Goal: Transaction & Acquisition: Purchase product/service

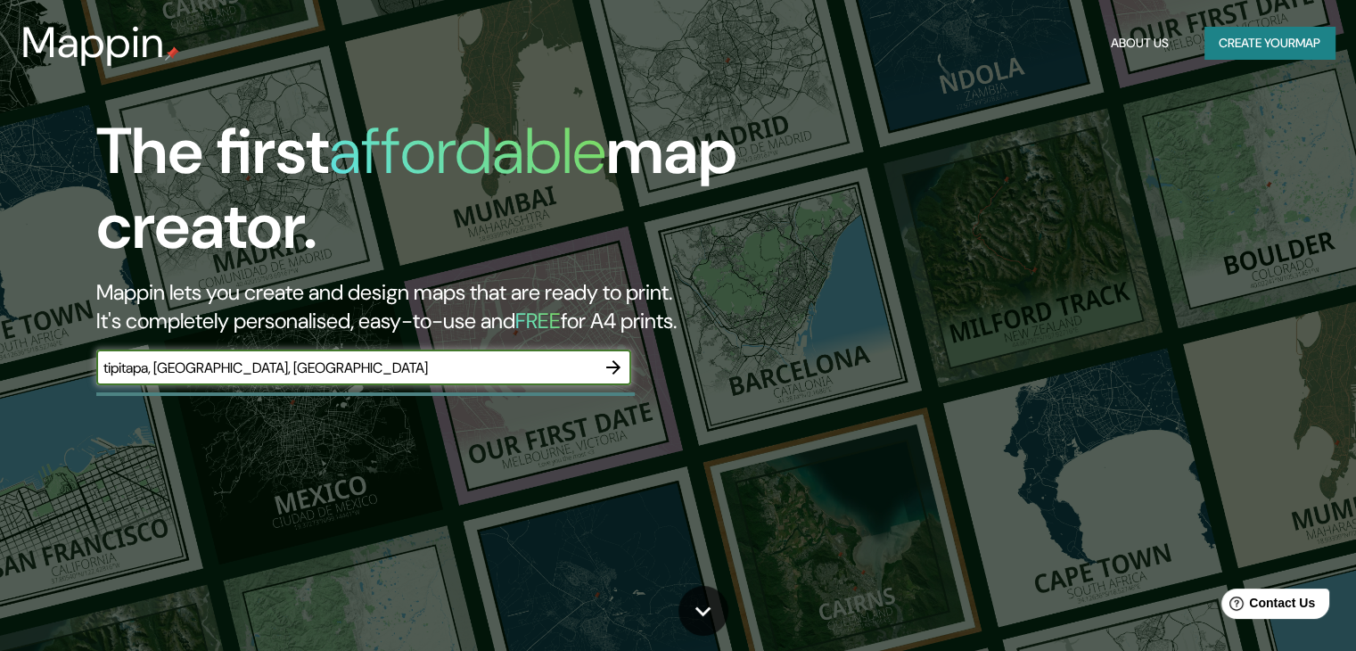
click at [101, 360] on input "tipitapa, [GEOGRAPHIC_DATA], [GEOGRAPHIC_DATA]" at bounding box center [345, 368] width 499 height 21
type input "[DEMOGRAPHIC_DATA] [GEOGRAPHIC_DATA][PERSON_NAME], [GEOGRAPHIC_DATA], [GEOGRAPH…"
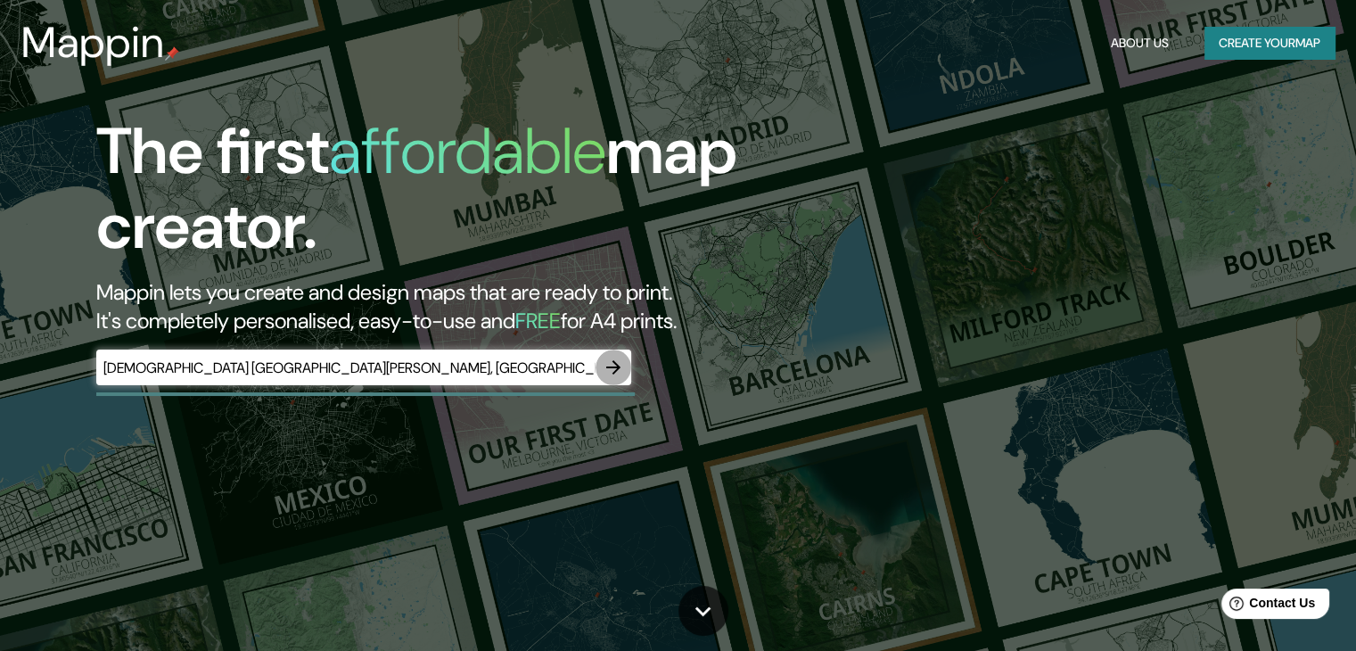
click at [613, 372] on icon "button" at bounding box center [613, 367] width 14 height 14
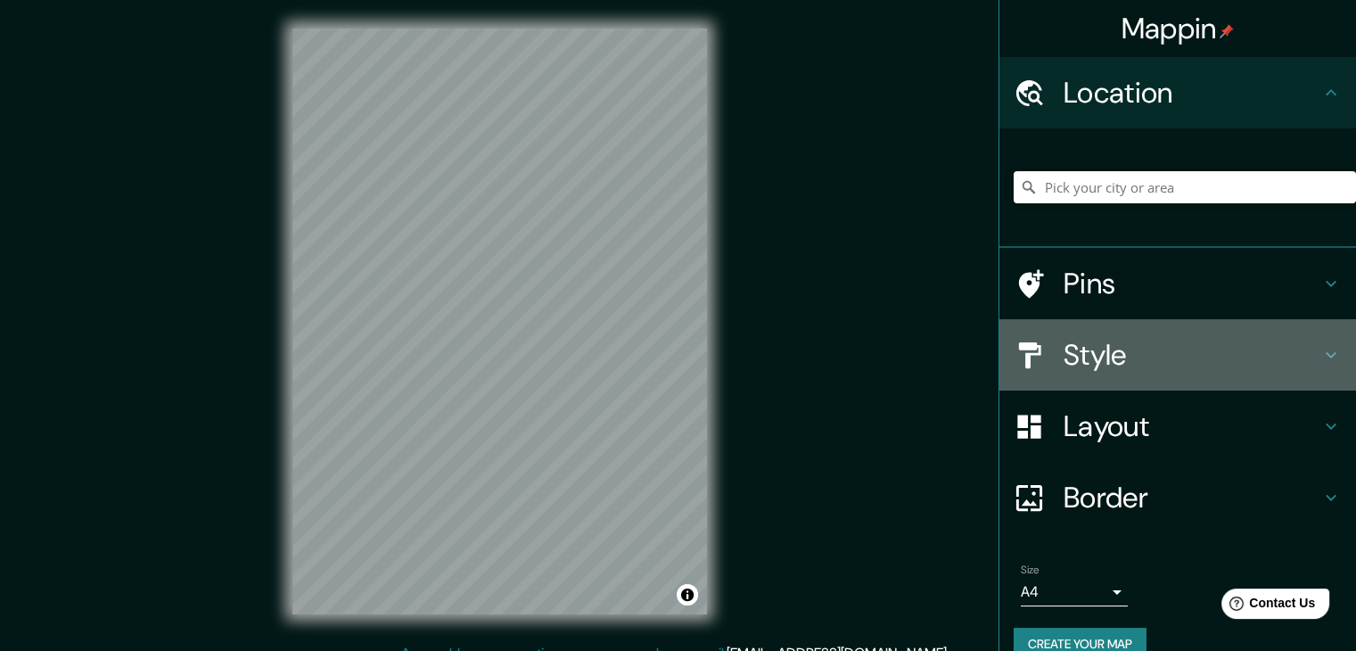
click at [1098, 361] on h4 "Style" at bounding box center [1192, 355] width 257 height 36
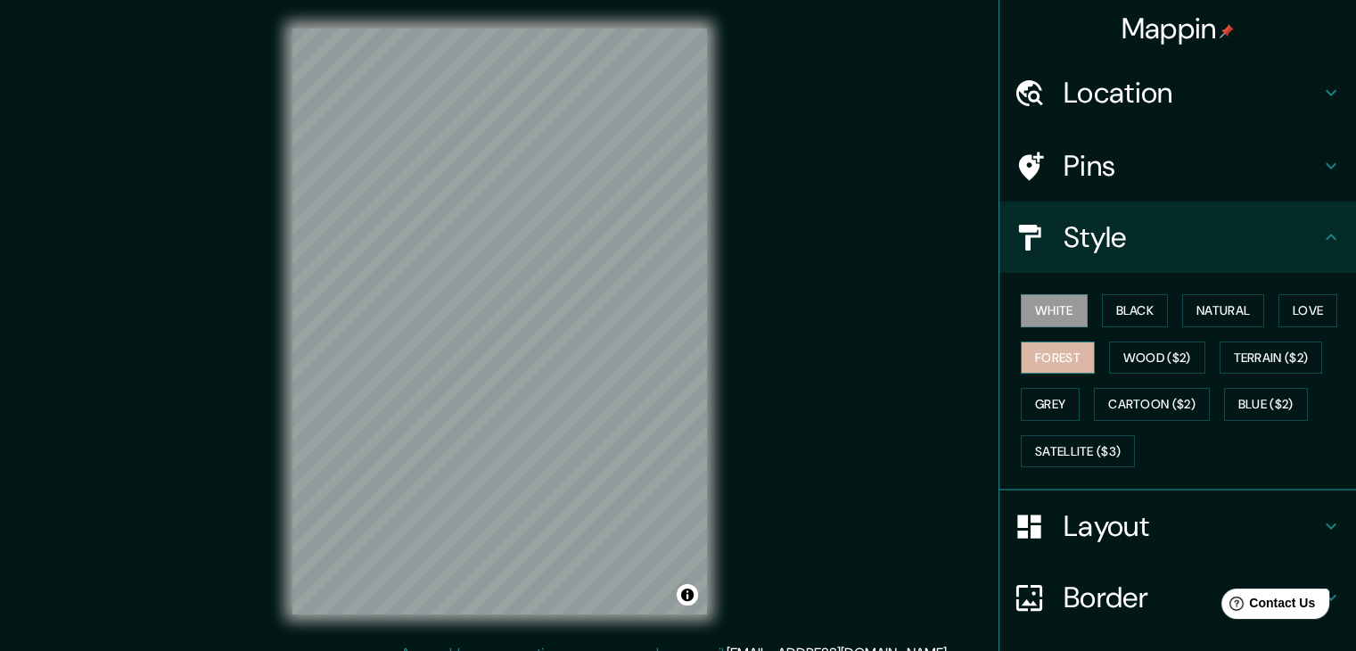
click at [1063, 362] on button "Forest" at bounding box center [1058, 357] width 74 height 33
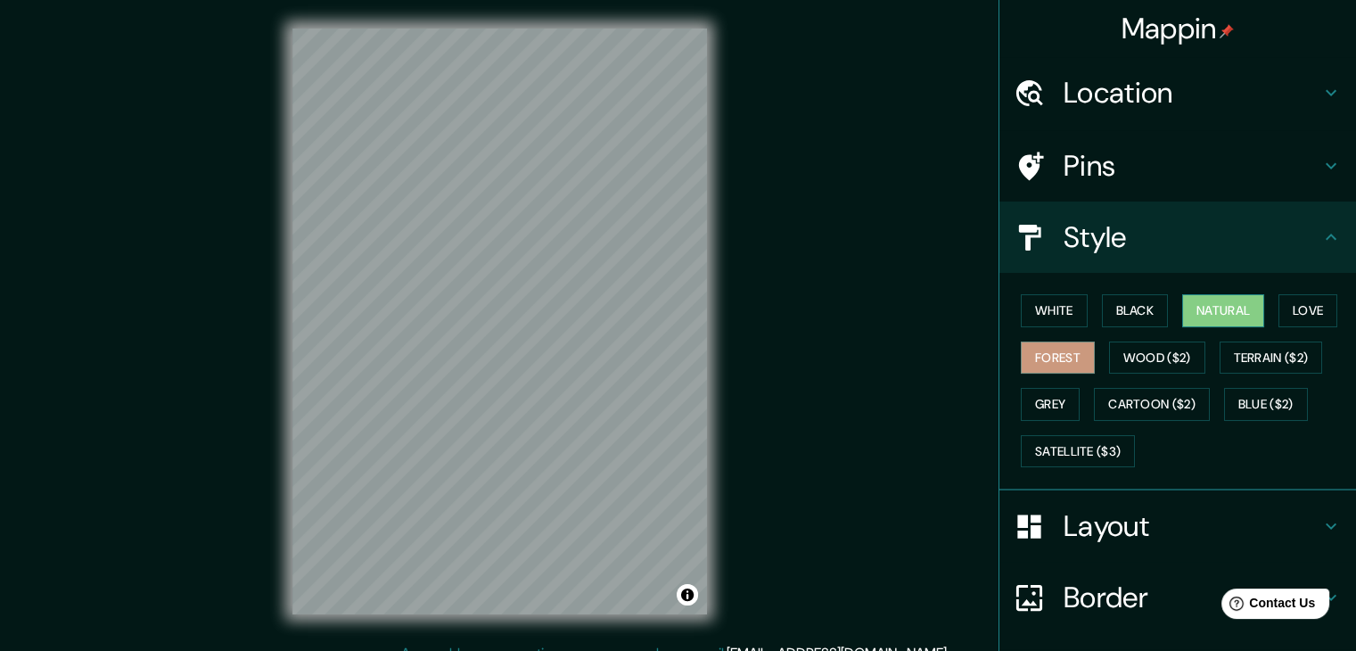
click at [1193, 300] on button "Natural" at bounding box center [1223, 310] width 82 height 33
click at [1263, 353] on button "Terrain ($2)" at bounding box center [1271, 357] width 103 height 33
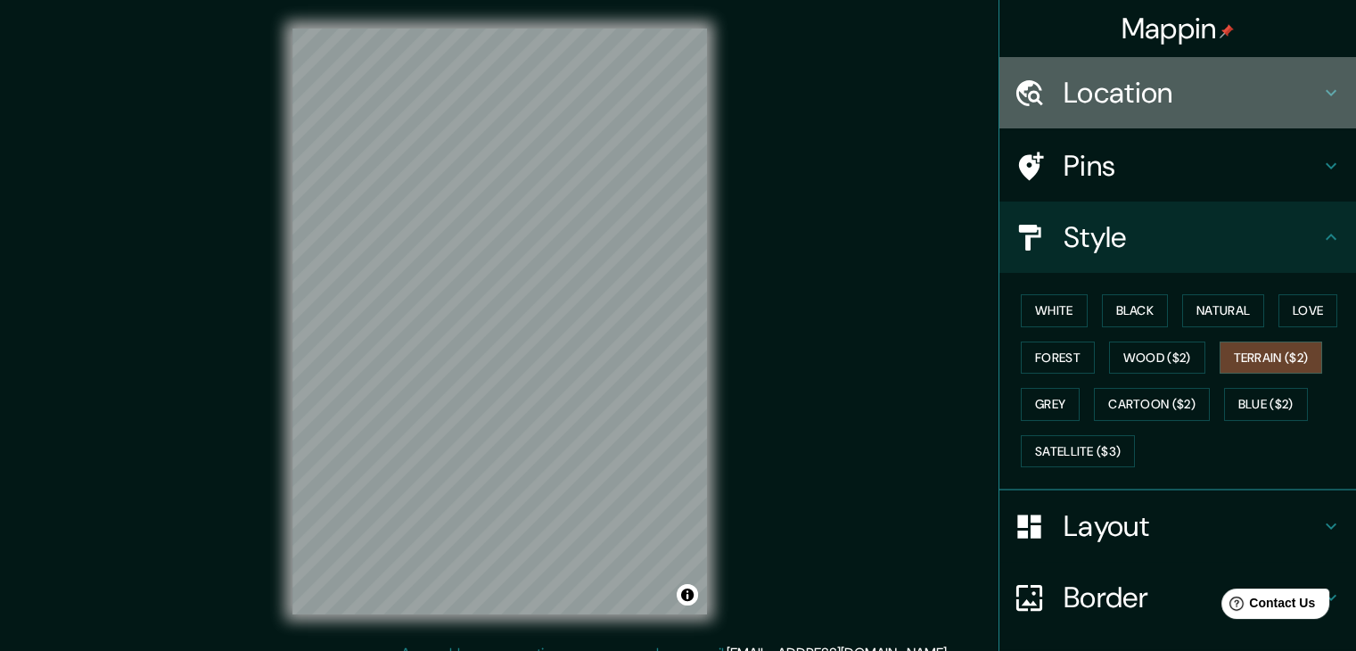
click at [1181, 81] on h4 "Location" at bounding box center [1192, 93] width 257 height 36
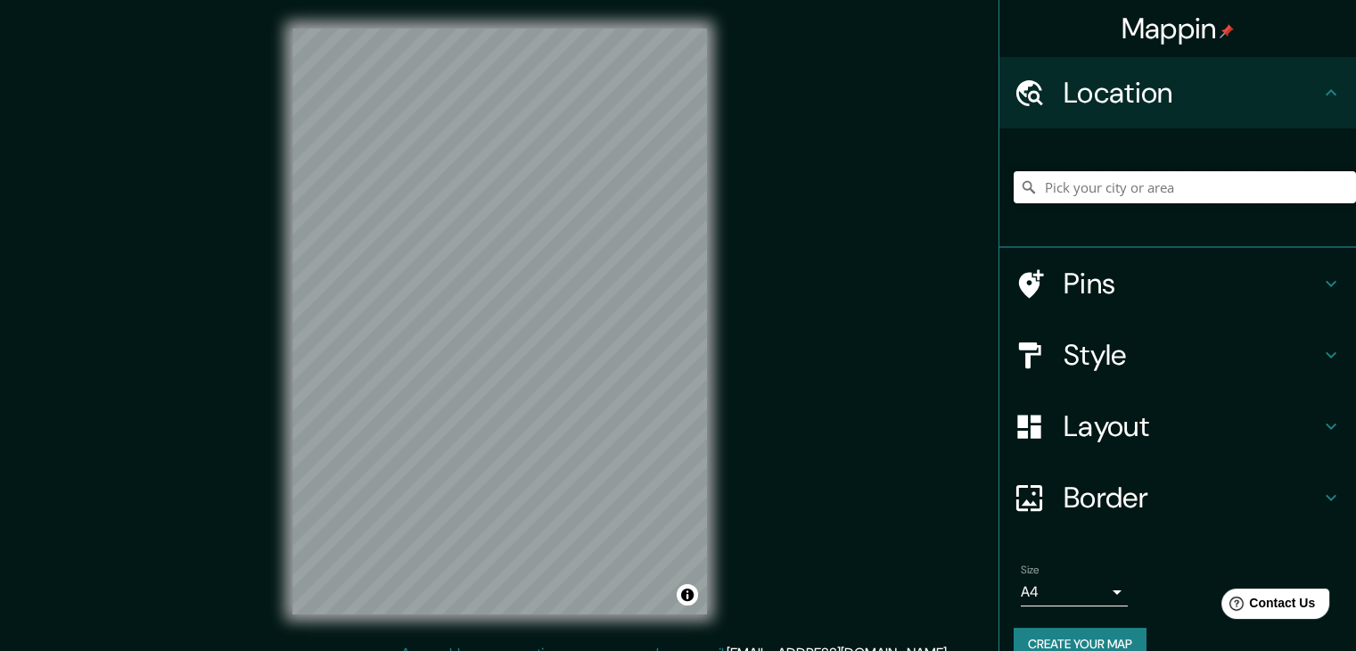
click at [1124, 178] on input "Pick your city or area" at bounding box center [1185, 187] width 342 height 32
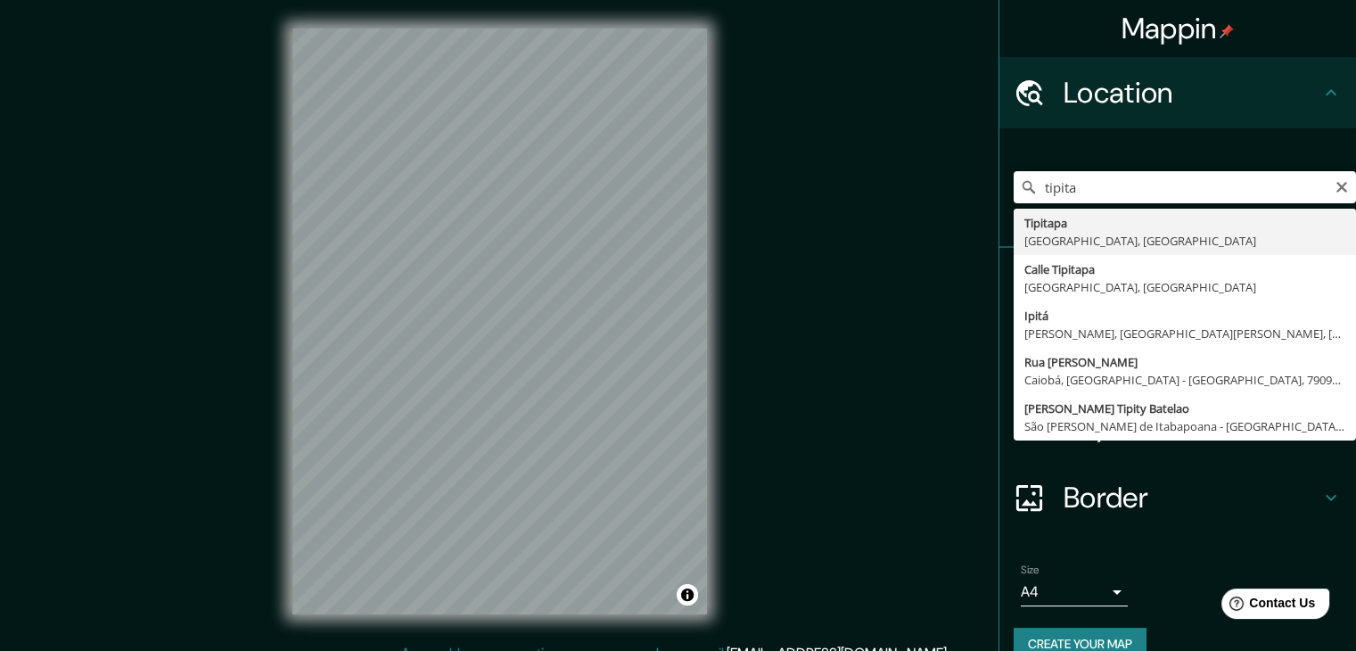
type input "Tipitapa, [GEOGRAPHIC_DATA], [GEOGRAPHIC_DATA]"
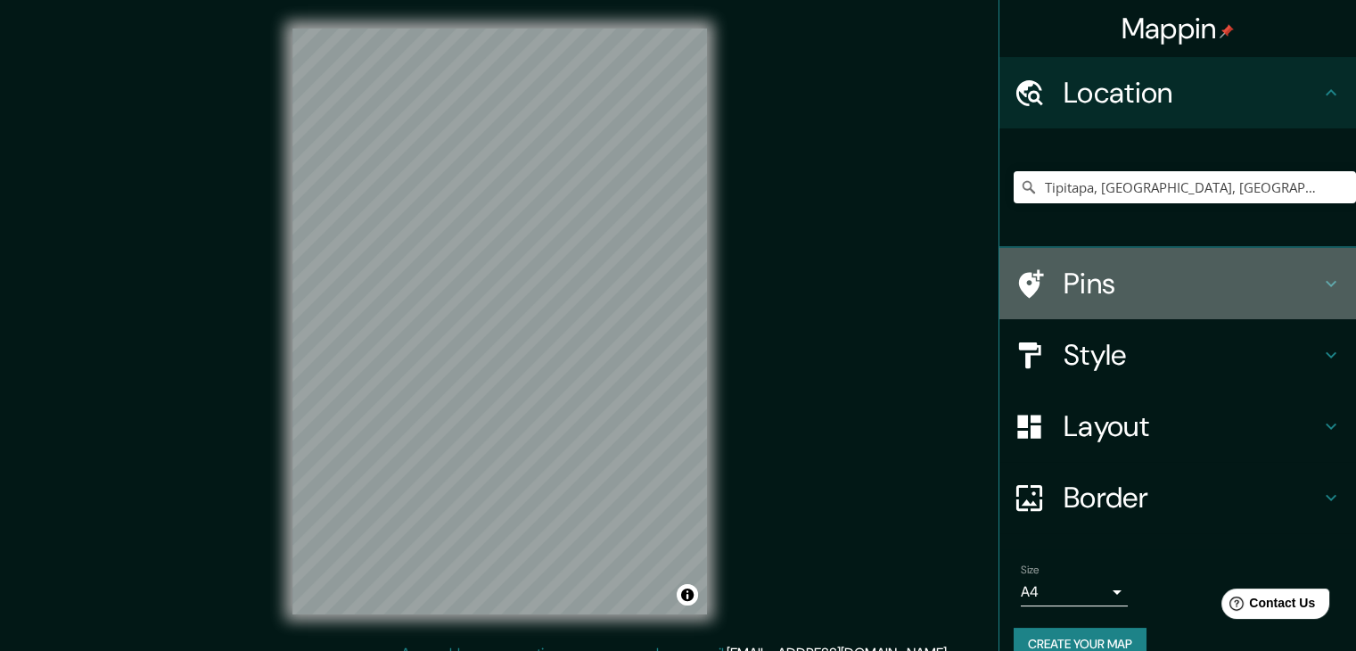
click at [1202, 299] on h4 "Pins" at bounding box center [1192, 284] width 257 height 36
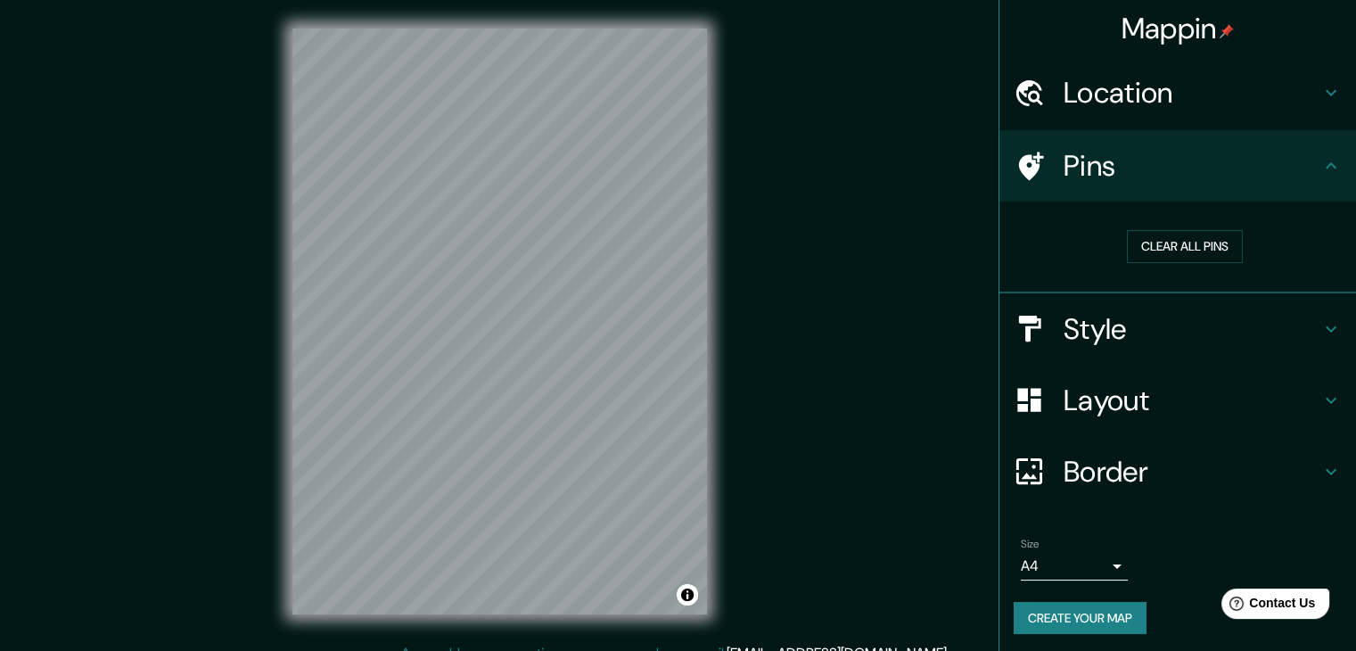
click at [1201, 155] on h4 "Pins" at bounding box center [1192, 166] width 257 height 36
click at [1109, 329] on h4 "Style" at bounding box center [1192, 329] width 257 height 36
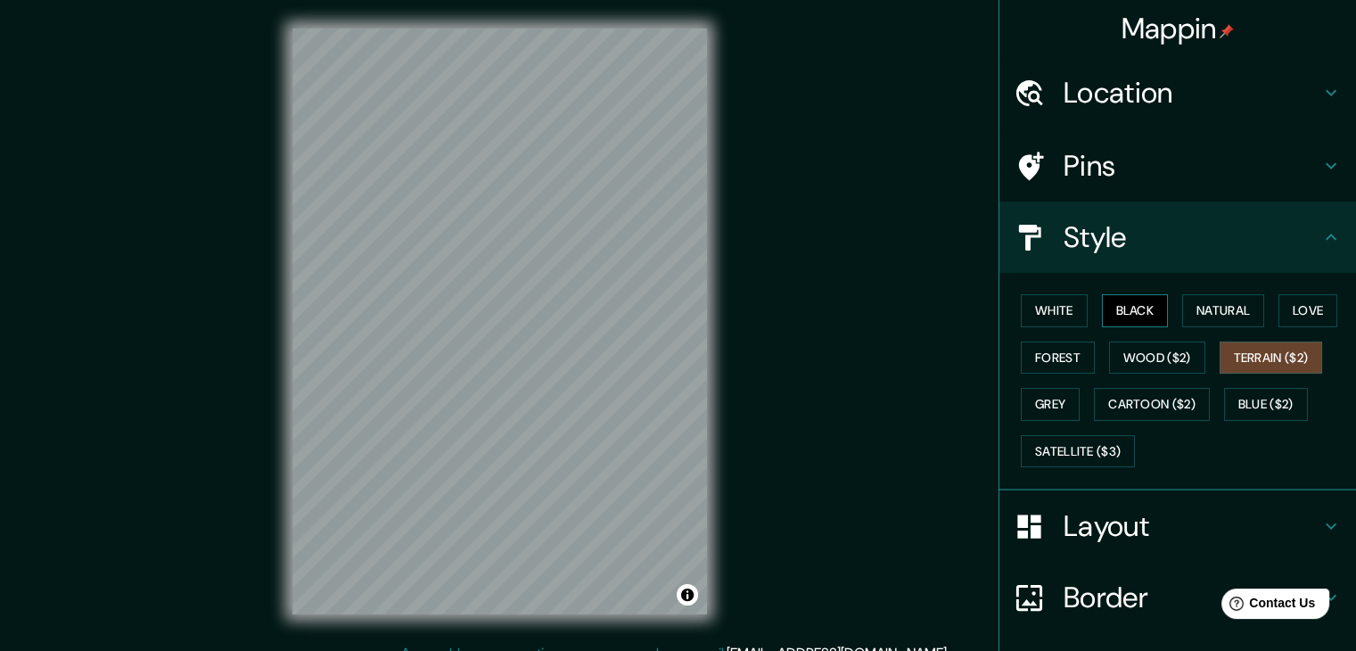
click at [1122, 300] on button "Black" at bounding box center [1135, 310] width 67 height 33
click at [1201, 303] on button "Natural" at bounding box center [1223, 310] width 82 height 33
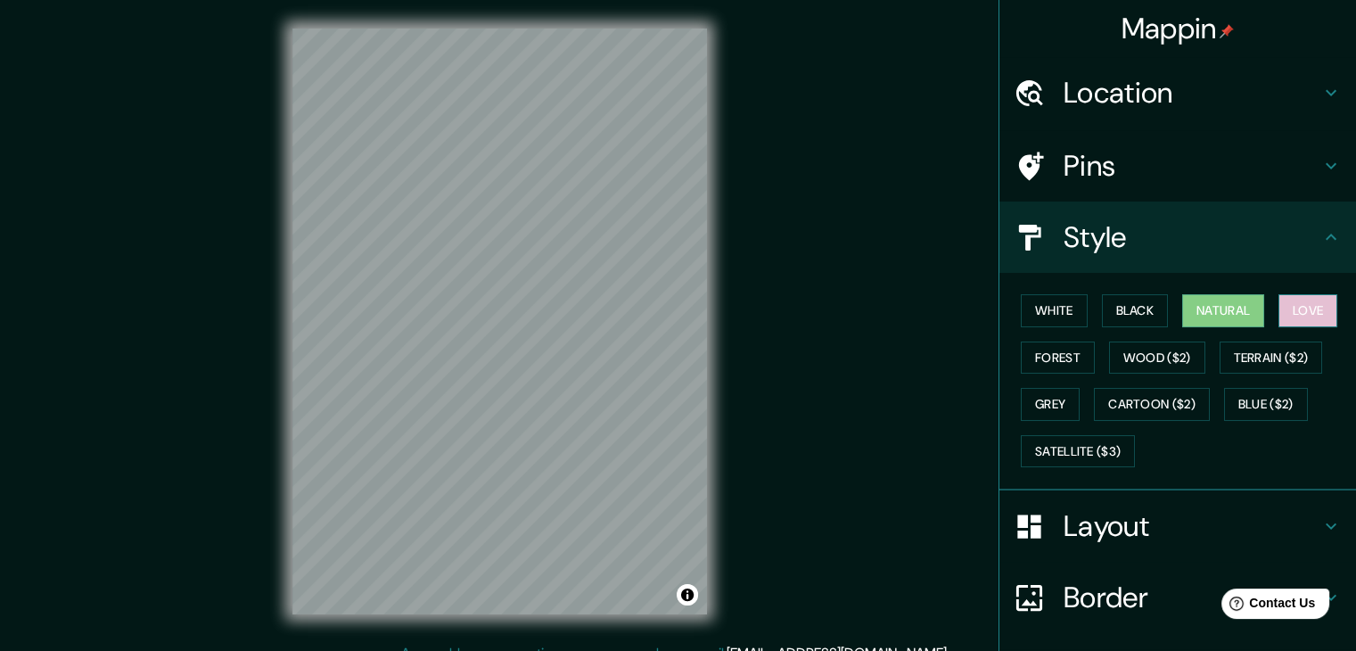
click at [1291, 312] on button "Love" at bounding box center [1308, 310] width 59 height 33
